Goal: Task Accomplishment & Management: Manage account settings

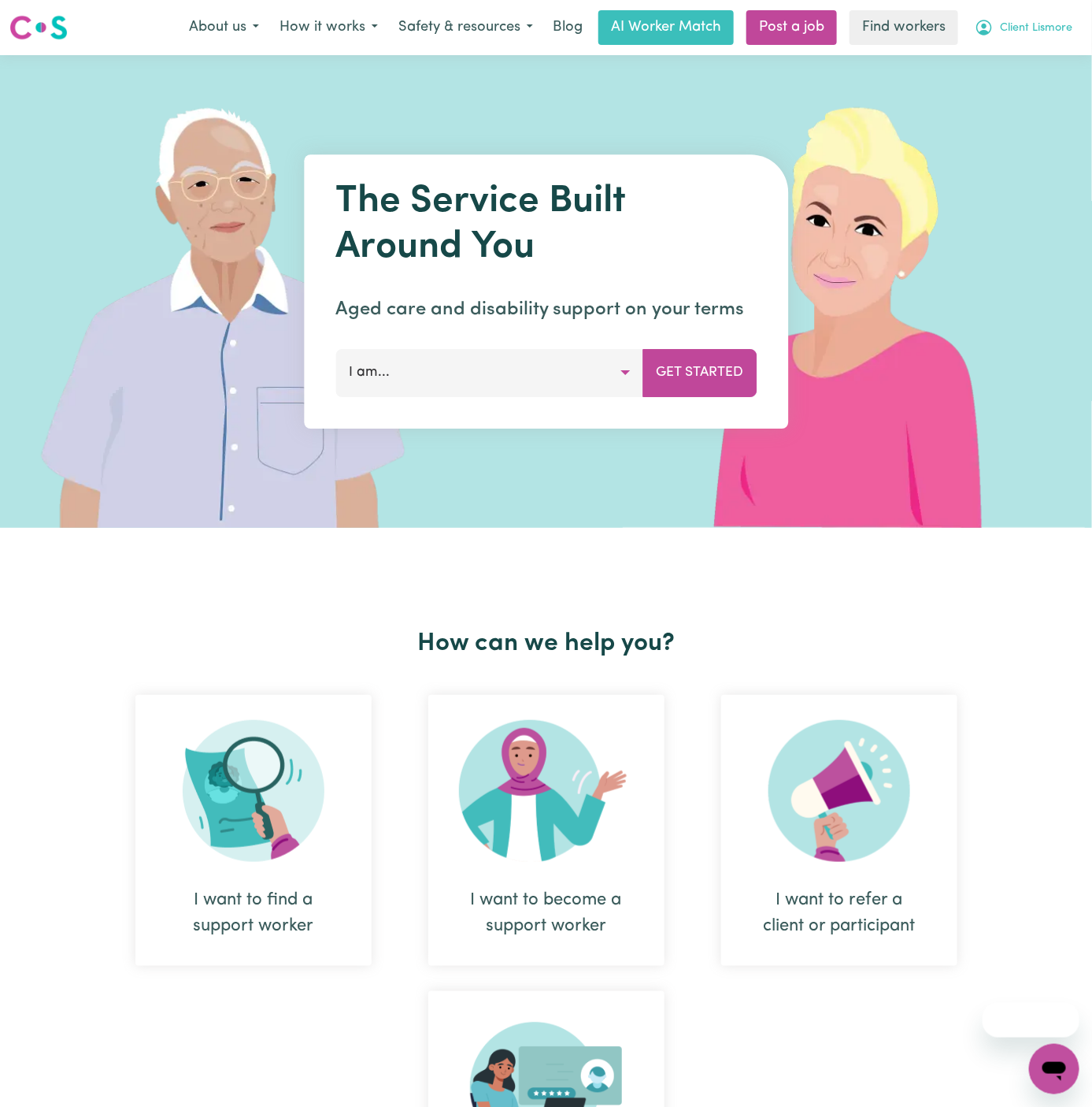
click at [1045, 27] on span "Client Lismore" at bounding box center [1036, 28] width 72 height 17
click at [1045, 86] on link "Logout" at bounding box center [1020, 91] width 124 height 30
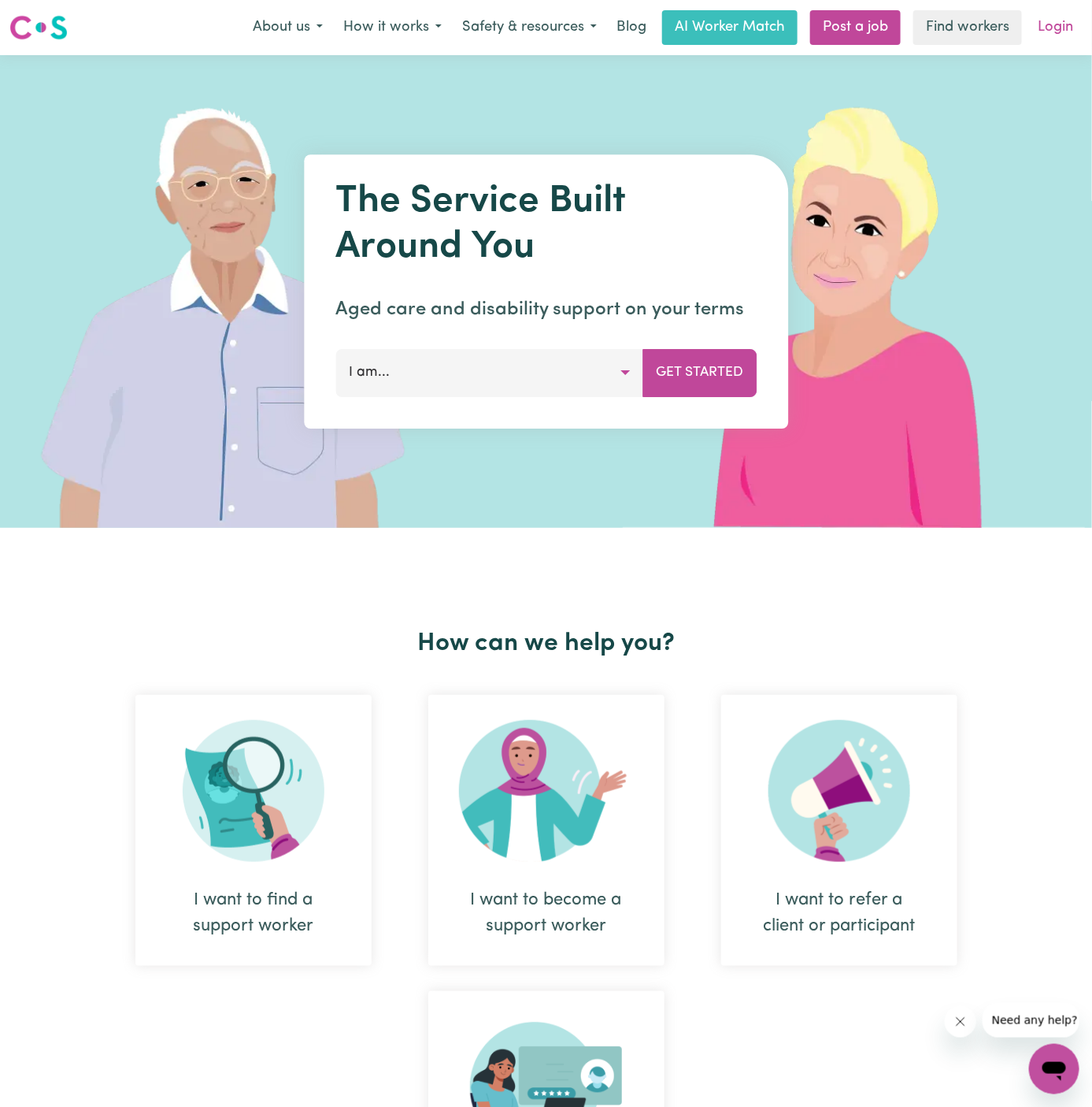
click at [1055, 27] on link "Login" at bounding box center [1056, 27] width 54 height 35
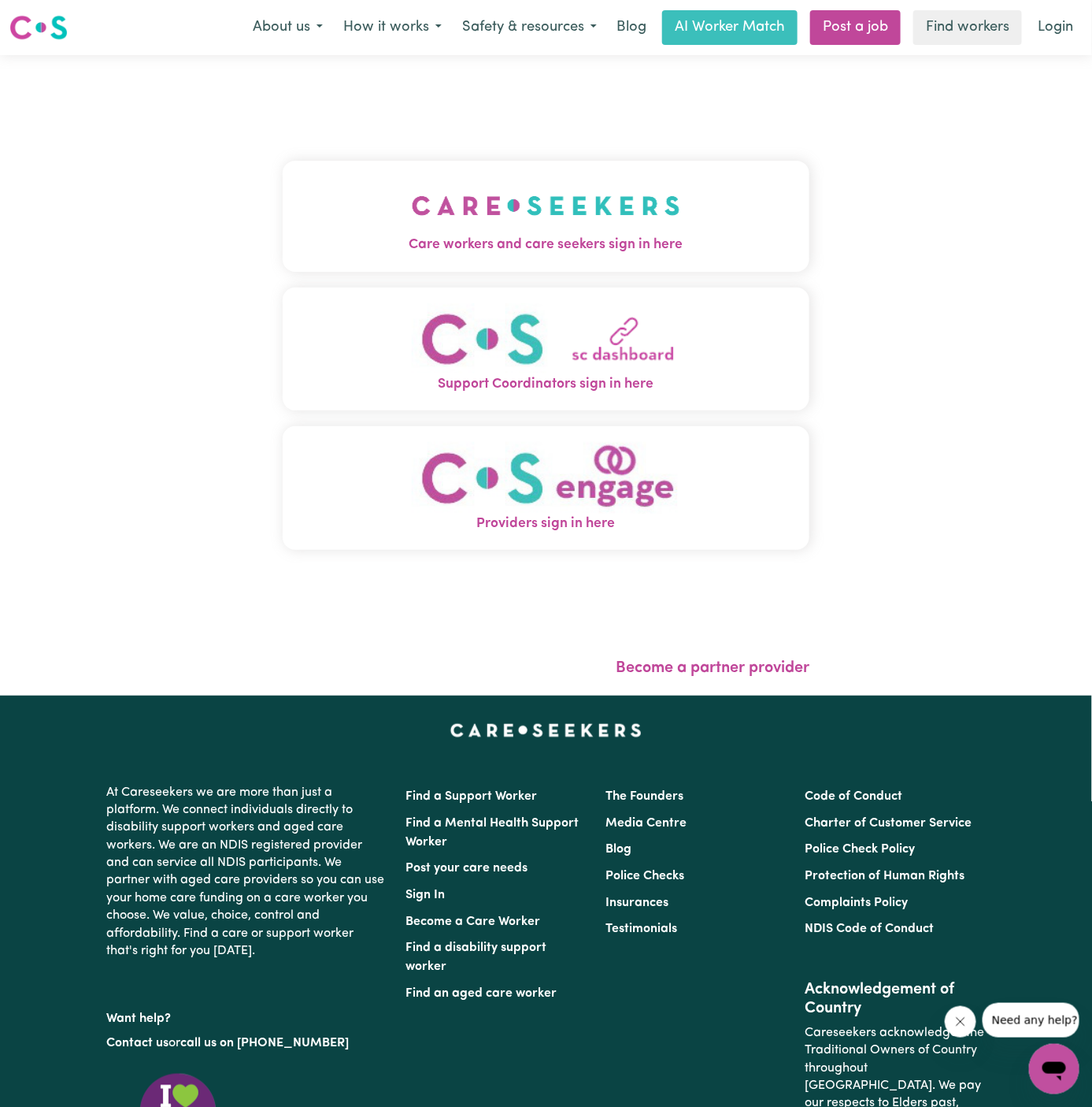
click at [567, 211] on img "Care workers and care seekers sign in here" at bounding box center [546, 205] width 269 height 58
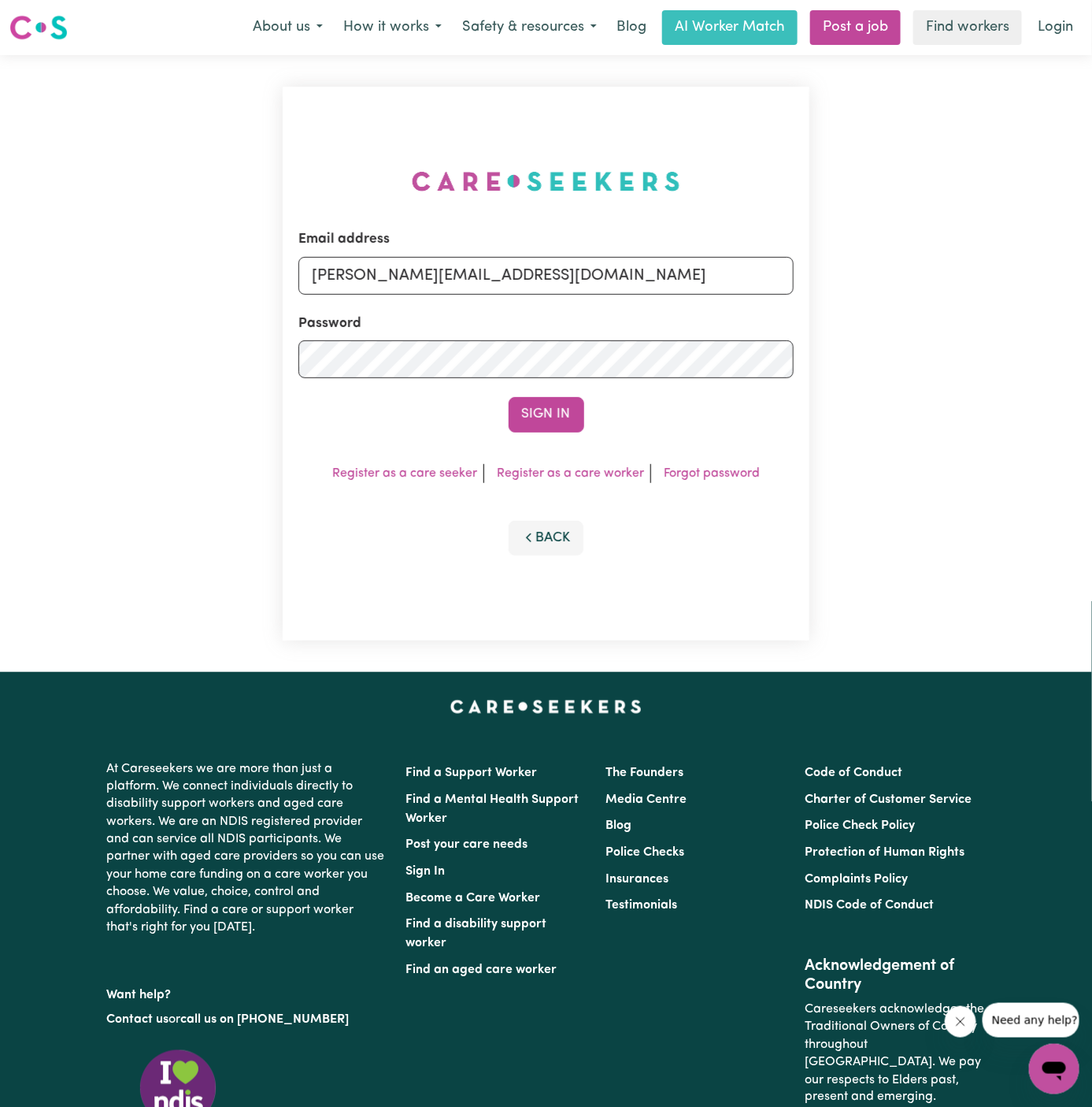
click at [639, 297] on form "Email address [PERSON_NAME][EMAIL_ADDRESS][DOMAIN_NAME] Password Sign In" at bounding box center [547, 330] width 496 height 202
click at [580, 279] on input "[PERSON_NAME][EMAIL_ADDRESS][DOMAIN_NAME]" at bounding box center [547, 276] width 496 height 38
drag, startPoint x: 391, startPoint y: 273, endPoint x: 994, endPoint y: 309, distance: 603.6
click at [994, 309] on div "Email address [EMAIL_ADDRESS][DOMAIN_NAME] Password Sign In Register as a care …" at bounding box center [546, 363] width 1092 height 617
type input "[EMAIL_ADDRESS][DOMAIN_NAME]"
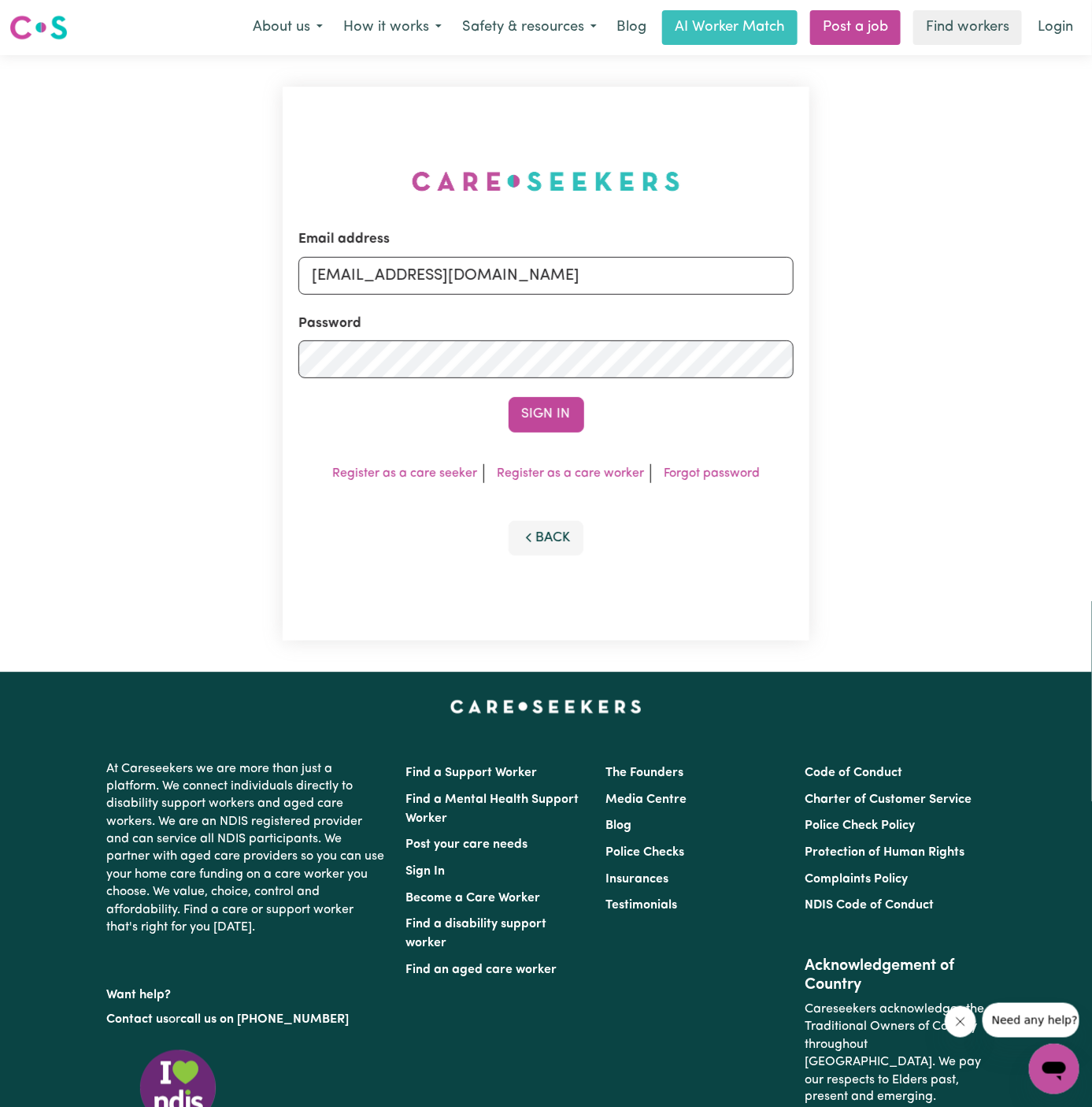
click at [509, 397] on button "Sign In" at bounding box center [547, 414] width 76 height 35
